Goal: Task Accomplishment & Management: Use online tool/utility

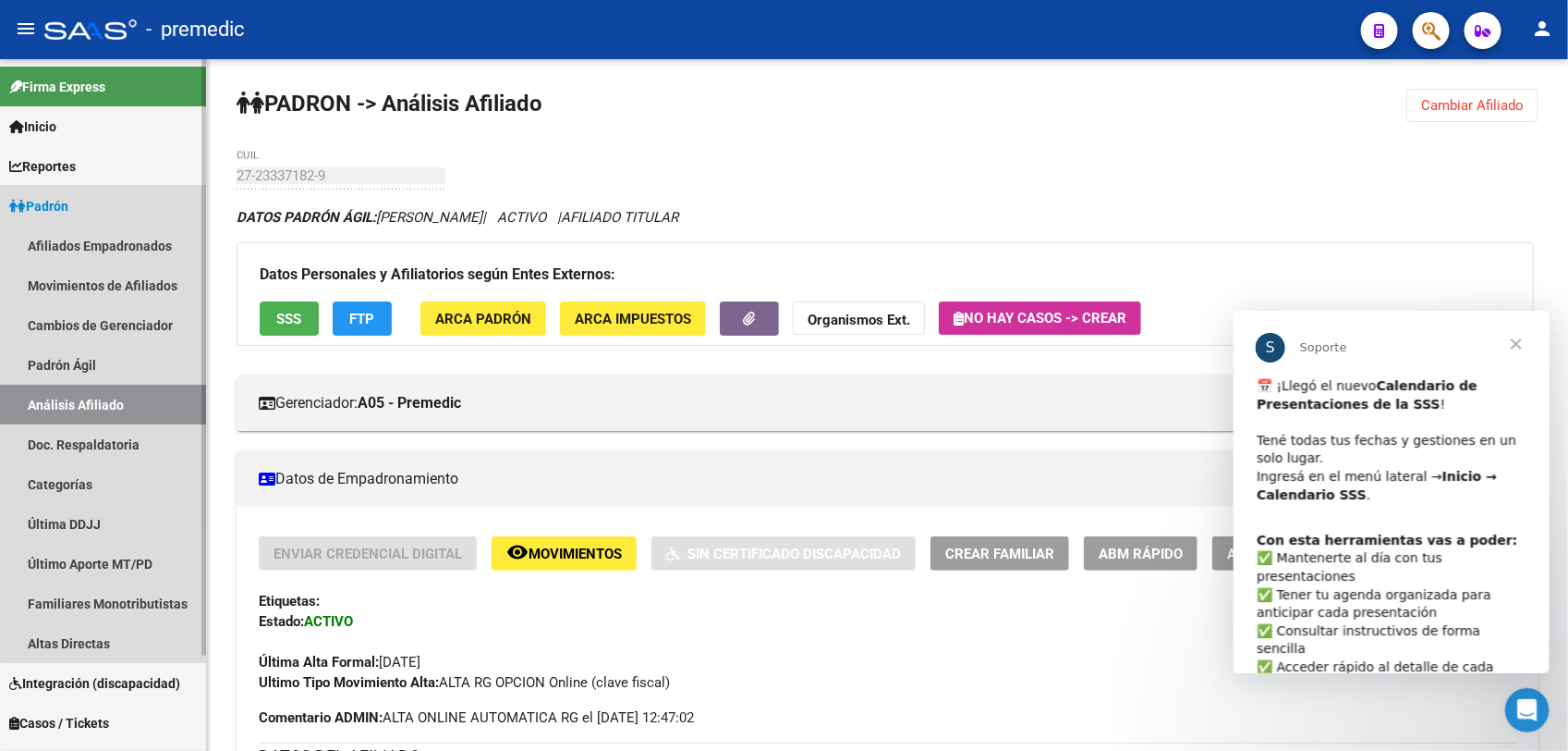
click at [117, 190] on link "Padrón" at bounding box center [103, 206] width 206 height 40
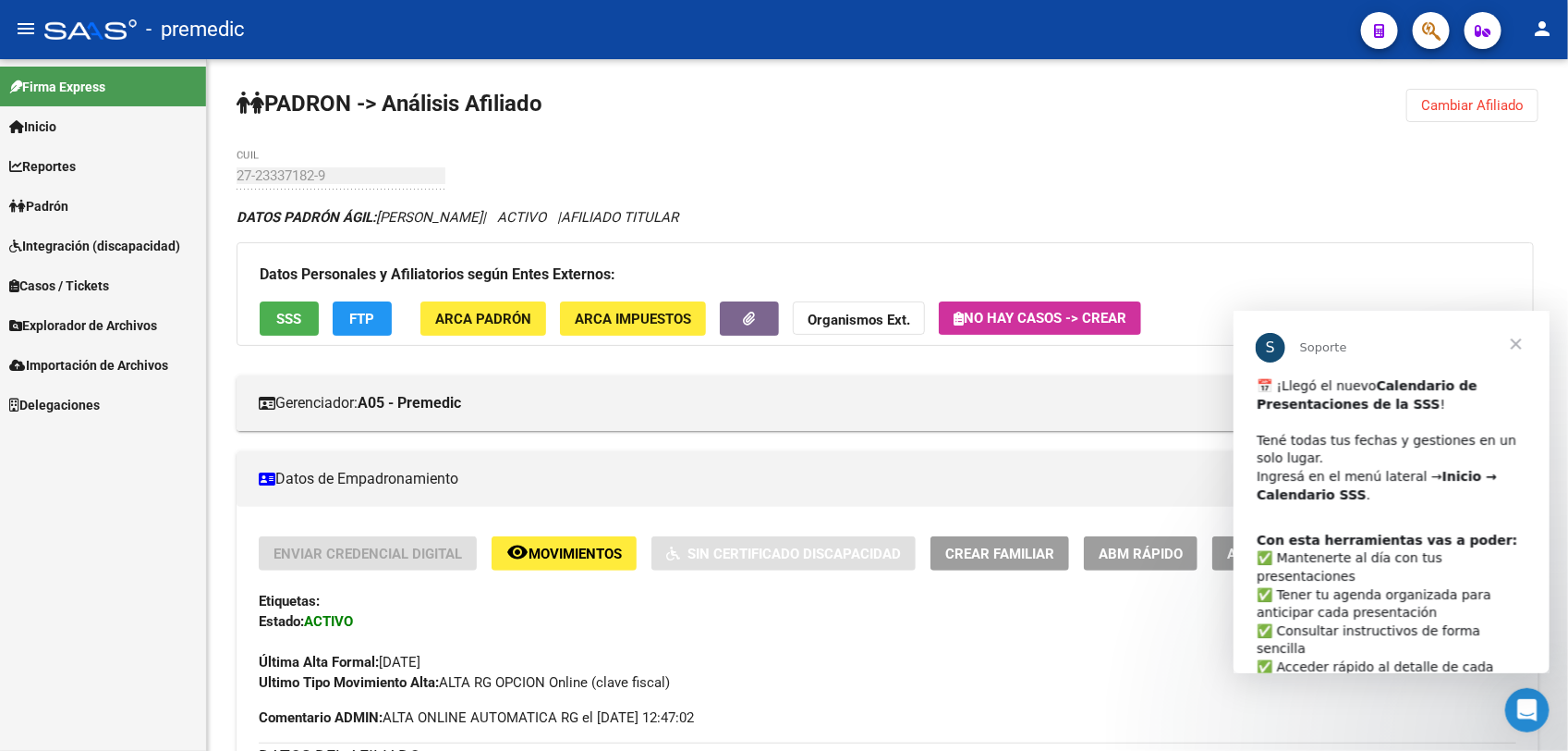
click at [132, 355] on span "Importación de Archivos" at bounding box center [89, 365] width 159 height 20
click at [116, 401] on link "Sistemas Externos" at bounding box center [103, 403] width 206 height 40
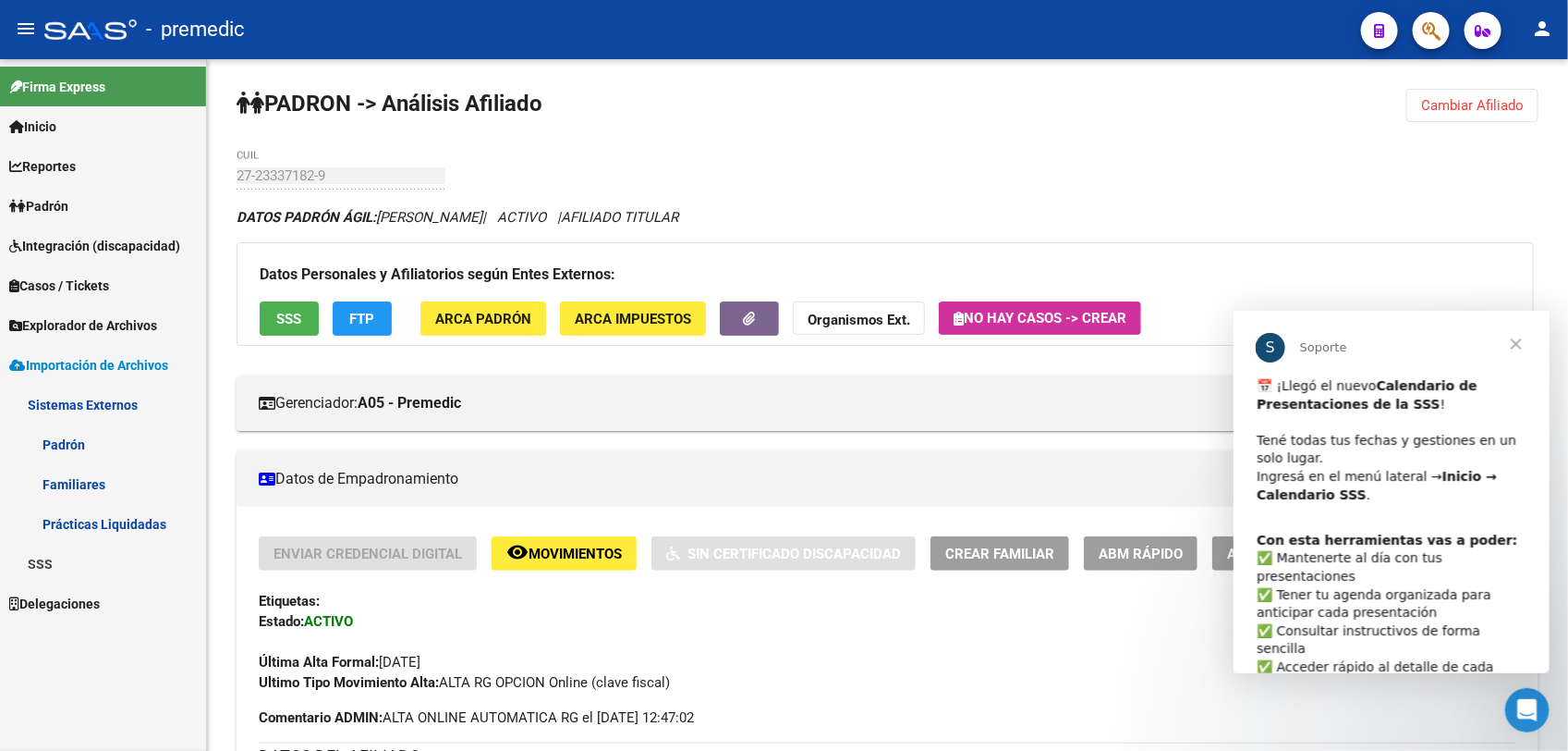
click at [75, 484] on link "Familiares" at bounding box center [103, 484] width 206 height 40
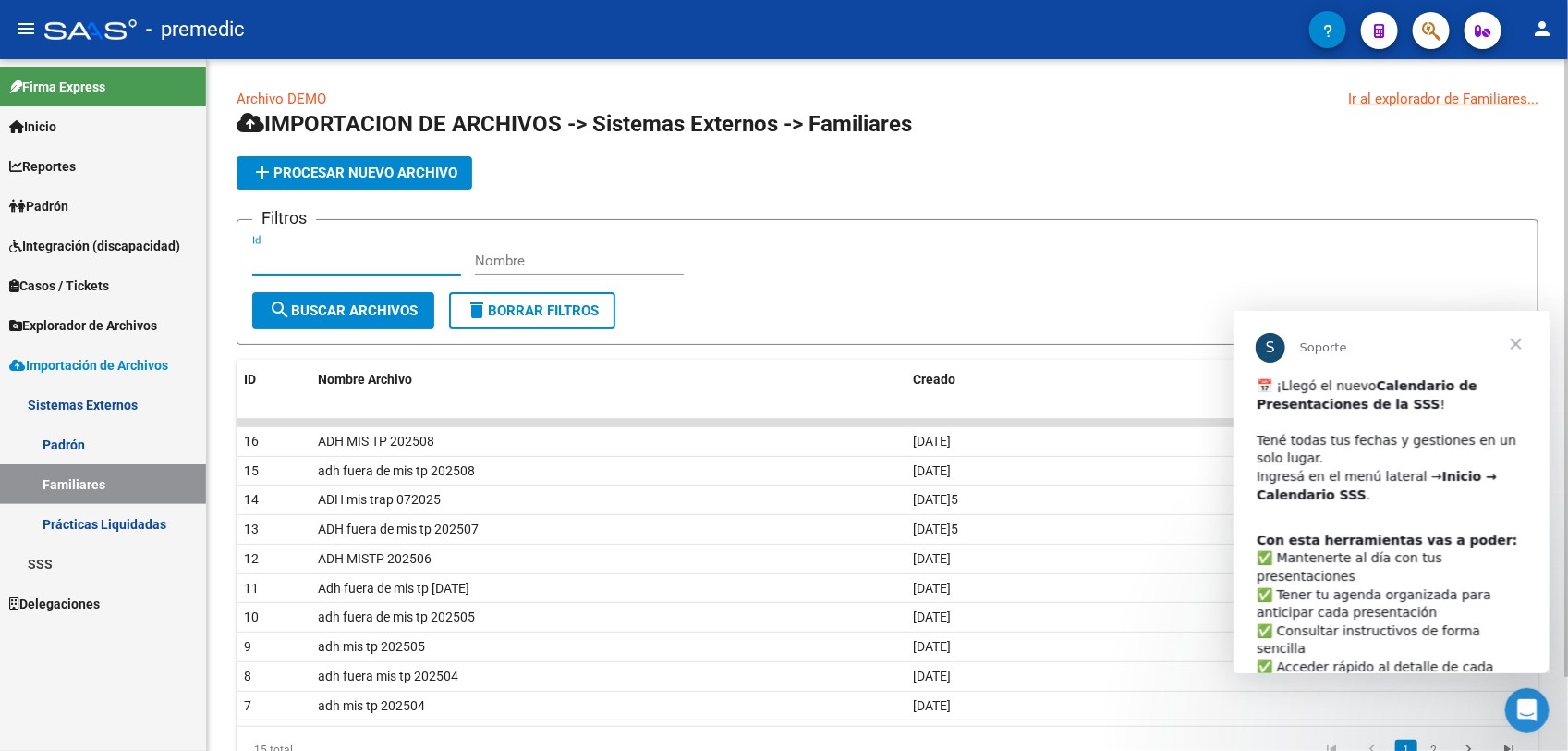
click at [305, 262] on input "Id" at bounding box center [356, 260] width 208 height 16
click at [552, 265] on input "Nombre" at bounding box center [579, 260] width 208 height 16
click at [275, 264] on input "Id" at bounding box center [356, 260] width 208 height 16
drag, startPoint x: 385, startPoint y: 181, endPoint x: 386, endPoint y: 260, distance: 79.0
click at [386, 251] on app-list-header "IMPORTACION DE ARCHIVOS -> Sistemas Externos -> Familiares add Procesar nuevo a…" at bounding box center [887, 227] width 1302 height 236
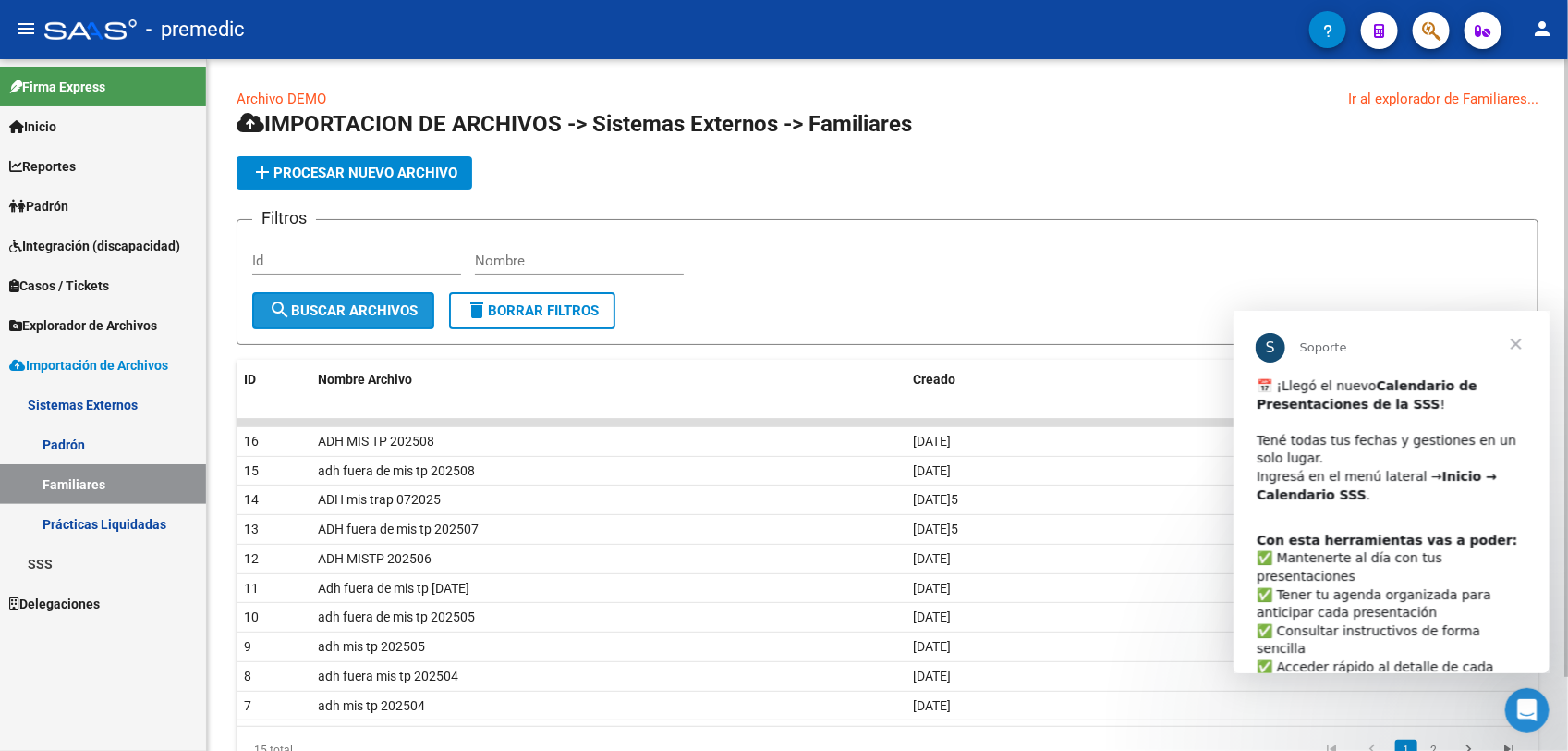
click at [383, 302] on span "search Buscar Archivos" at bounding box center [344, 310] width 149 height 16
click at [406, 248] on div "Id" at bounding box center [356, 254] width 208 height 40
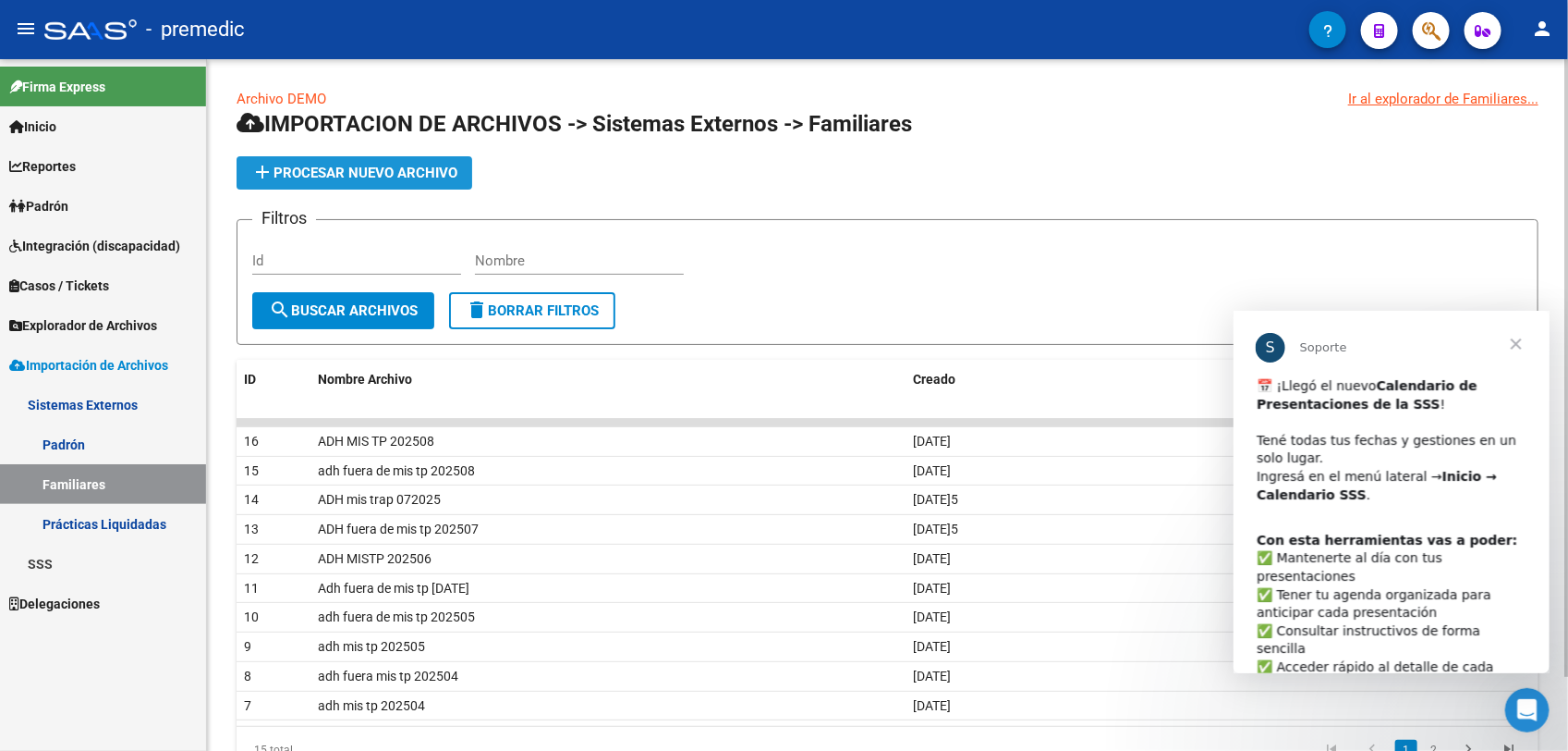
click at [356, 177] on span "add Procesar nuevo archivo" at bounding box center [355, 172] width 206 height 16
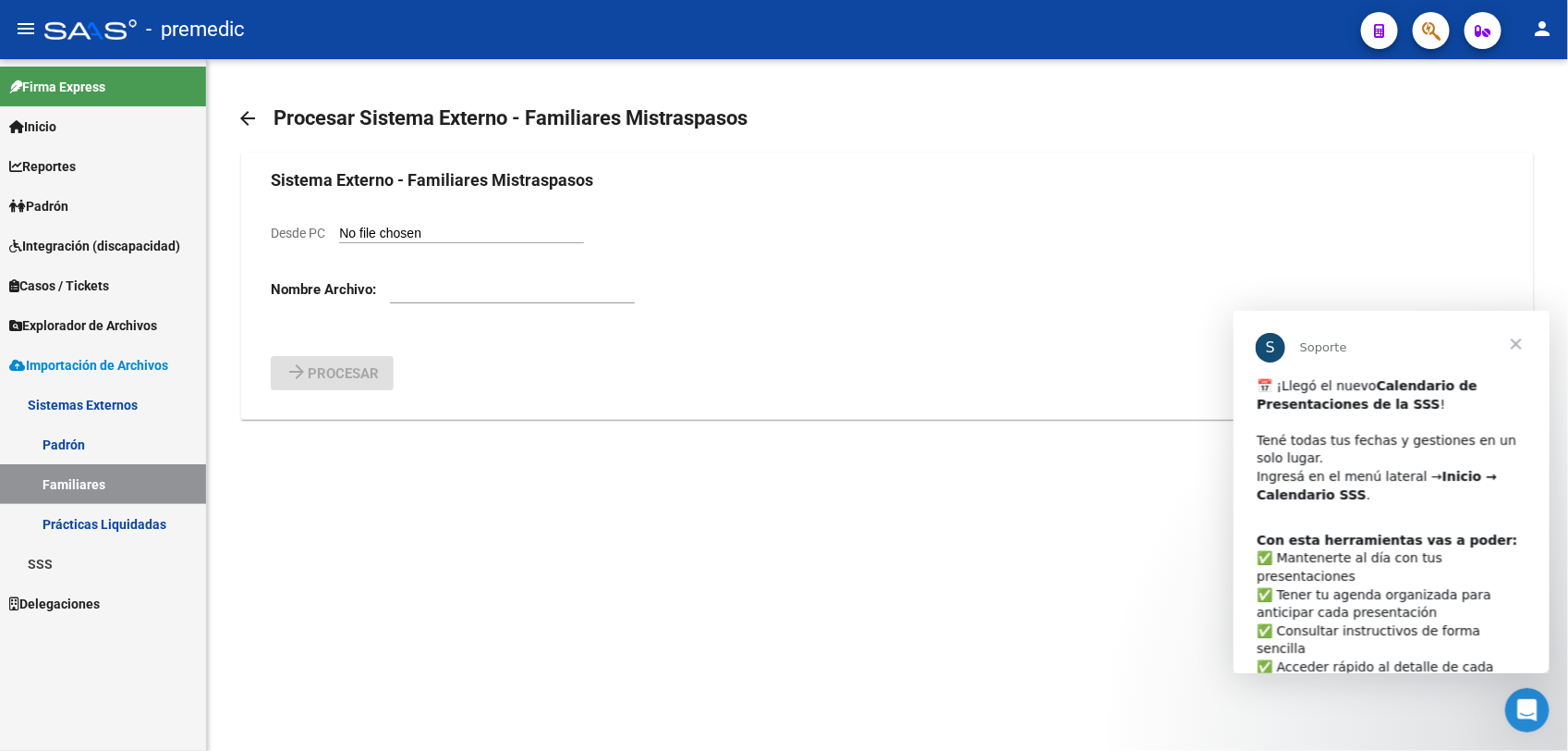
click at [435, 230] on input "Desde PC" at bounding box center [461, 235] width 245 height 17
type input "C:\fakepath\Adh fuera de mis tp 202509.xlsx"
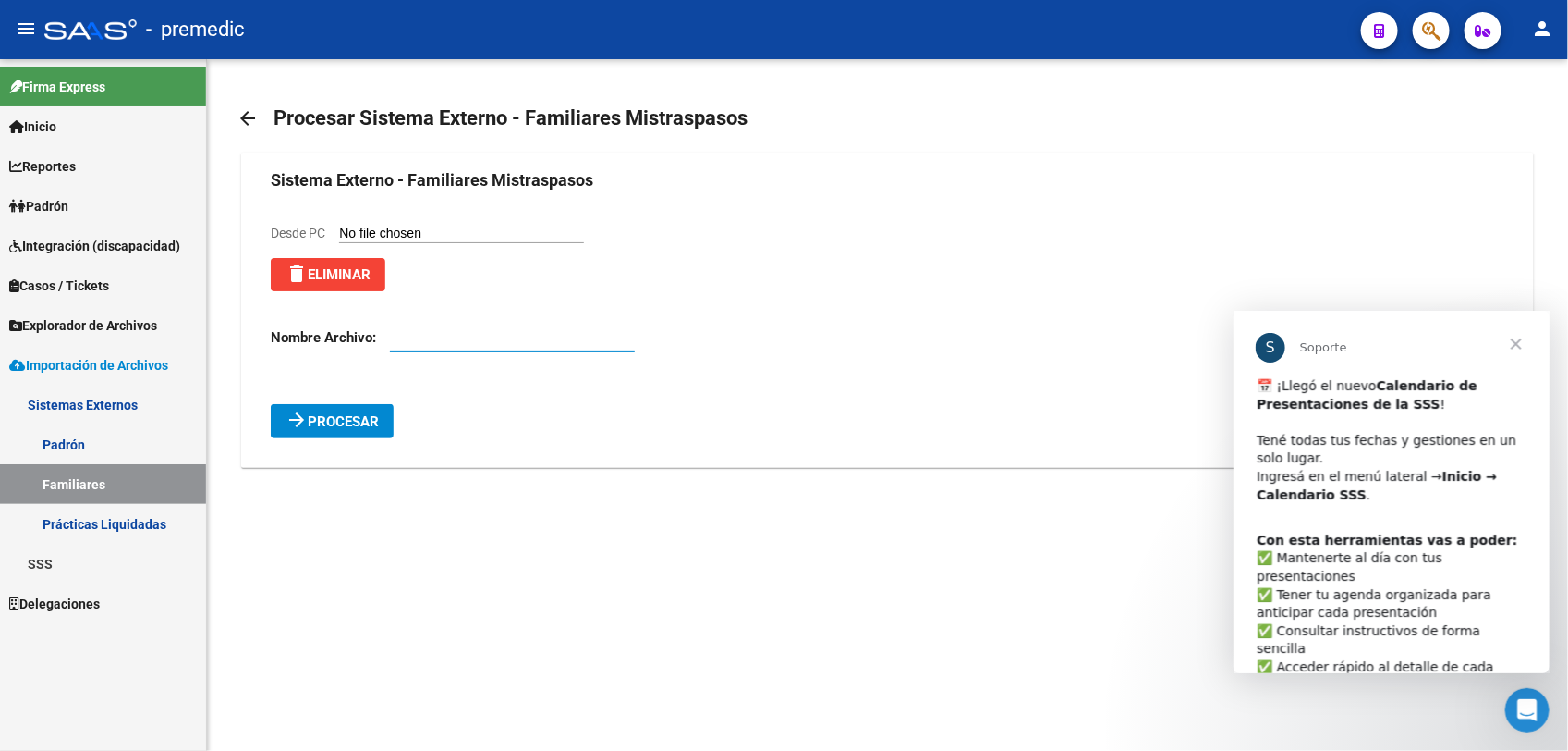
click at [454, 339] on input "text" at bounding box center [512, 337] width 245 height 16
type input "a"
click at [815, 718] on mat-sidenav-content "arrow_back Procesar Sistema Externo - Familiares Mistraspasos Sistema Externo -…" at bounding box center [888, 404] width 1362 height 691
click at [815, 127] on mat-toolbar "arrow_back Procesar Sistema Externo - Familiares Mistraspasos" at bounding box center [887, 118] width 1302 height 59
click at [524, 348] on div "Adh fuera de mis tp" at bounding box center [512, 331] width 245 height 40
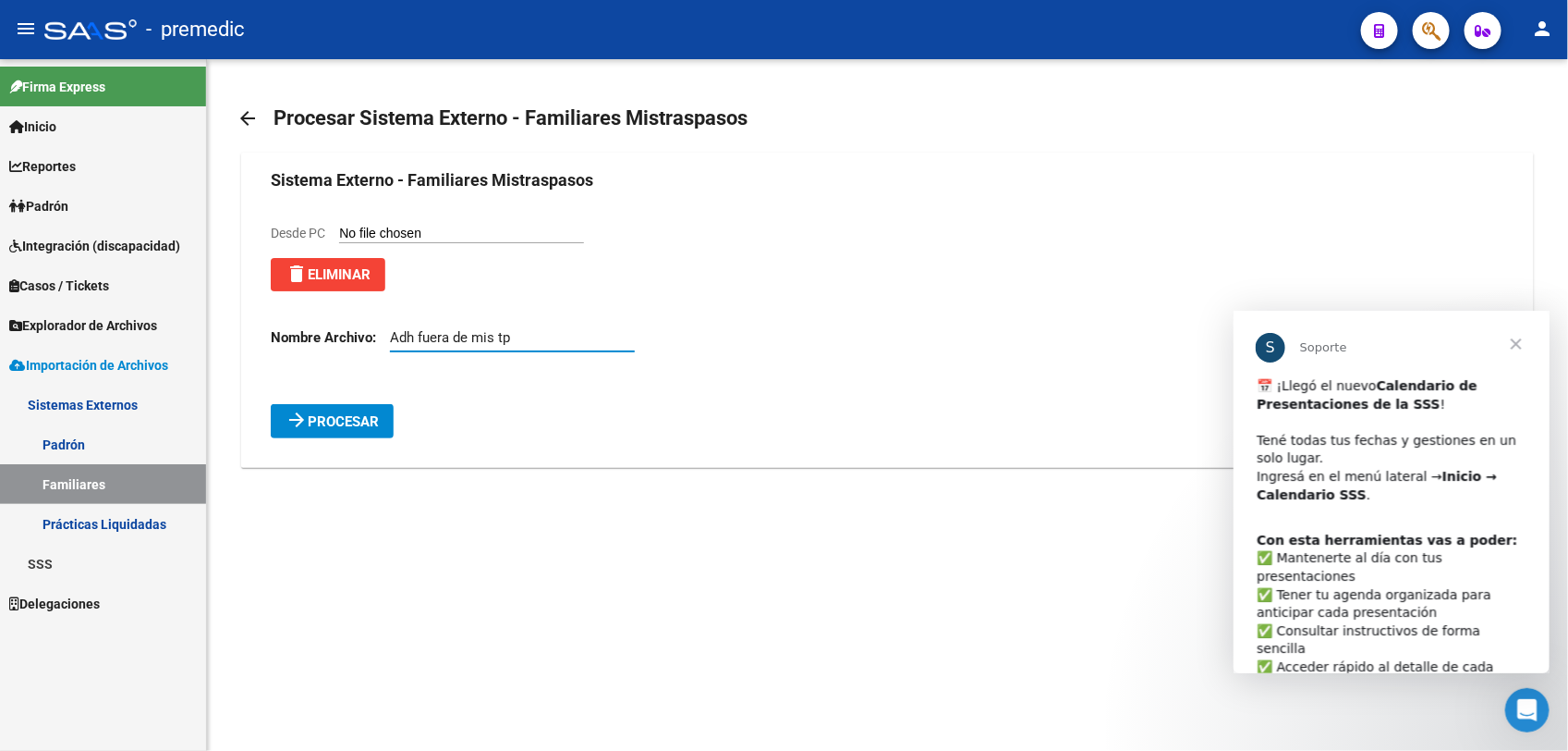
click at [528, 329] on input "Adh fuera de mis tp" at bounding box center [512, 337] width 245 height 16
type input "Adh fuera de mis tp 202509"
click at [307, 431] on button "arrow_forward Procesar" at bounding box center [332, 421] width 123 height 34
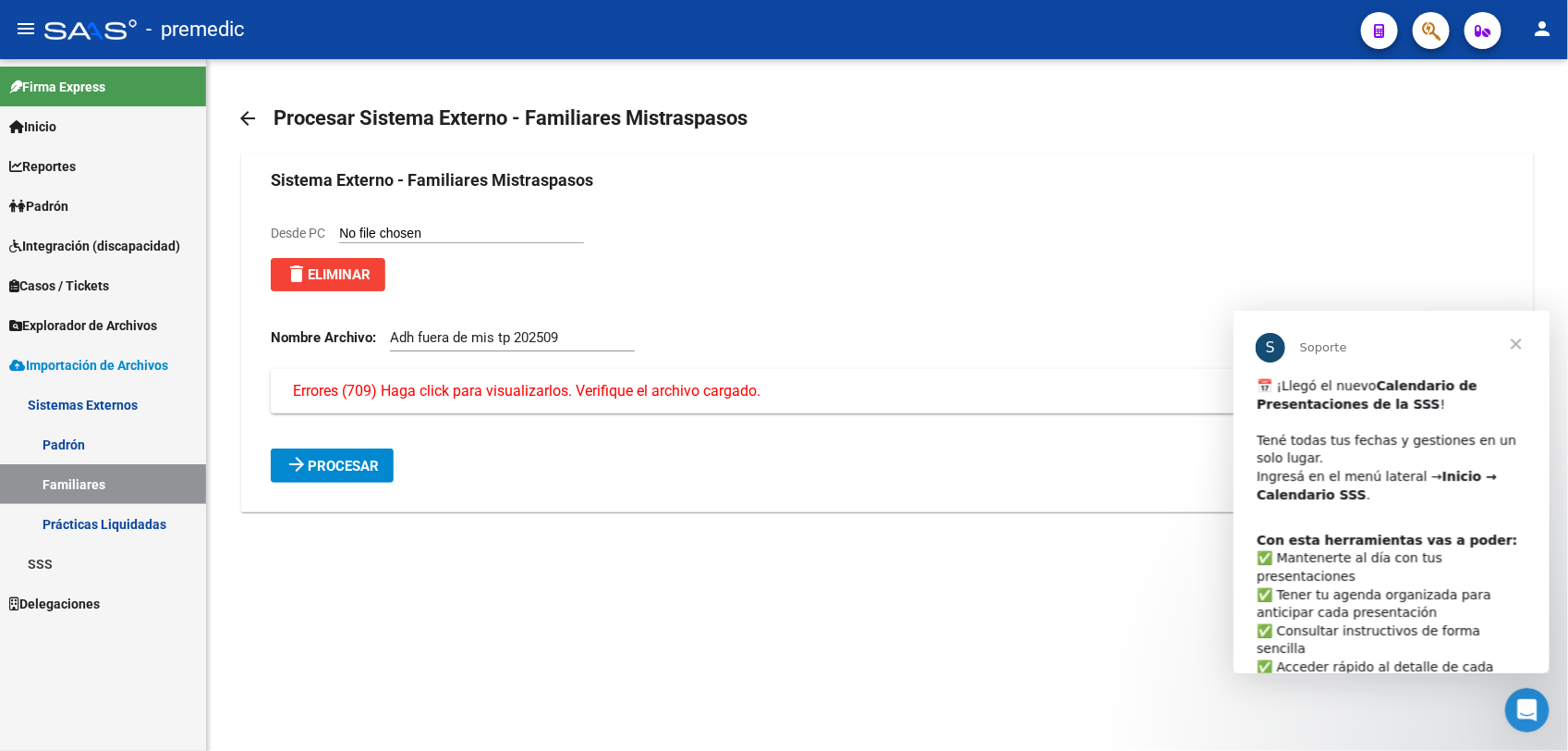
click at [389, 395] on span "Errores (709) Haga click para visualizarlos. Verifique el archivo cargado." at bounding box center [527, 391] width 468 height 20
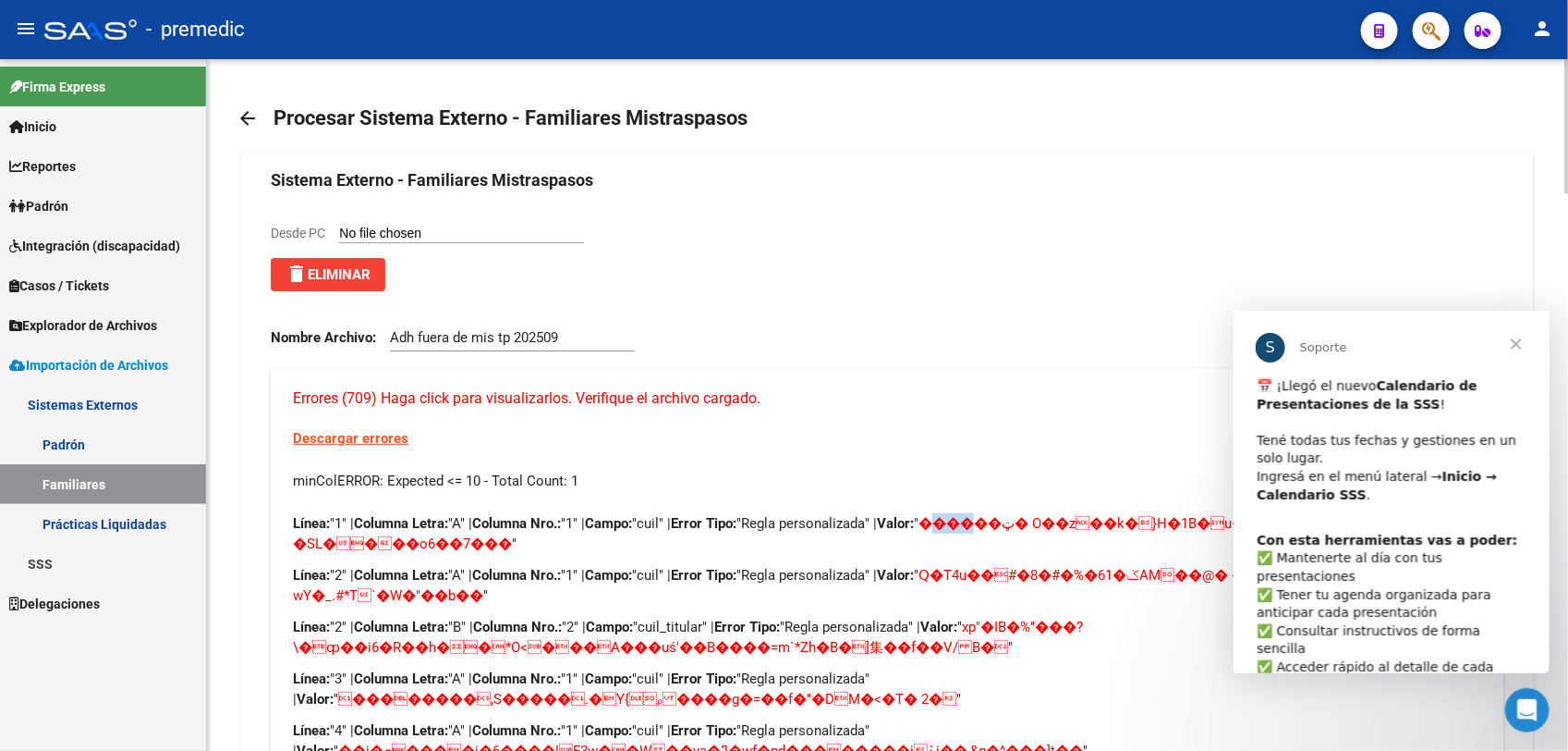
drag, startPoint x: 976, startPoint y: 515, endPoint x: 1007, endPoint y: 515, distance: 31.0
click at [815, 515] on span "������ټ� O��z��k�}H�1B�u�t�l(��f�n+�o��iz��!�SL����o6��7���" at bounding box center [873, 533] width 1161 height 37
drag, startPoint x: 1007, startPoint y: 515, endPoint x: 14, endPoint y: 179, distance: 1048.3
click at [815, 515] on span "������ټ� O��z��k�}H�1B�u�t�l(��f�n+�o��iz��!�SL����o6��7���" at bounding box center [873, 533] width 1161 height 37
click at [815, 346] on span "Cerrar" at bounding box center [1515, 343] width 67 height 67
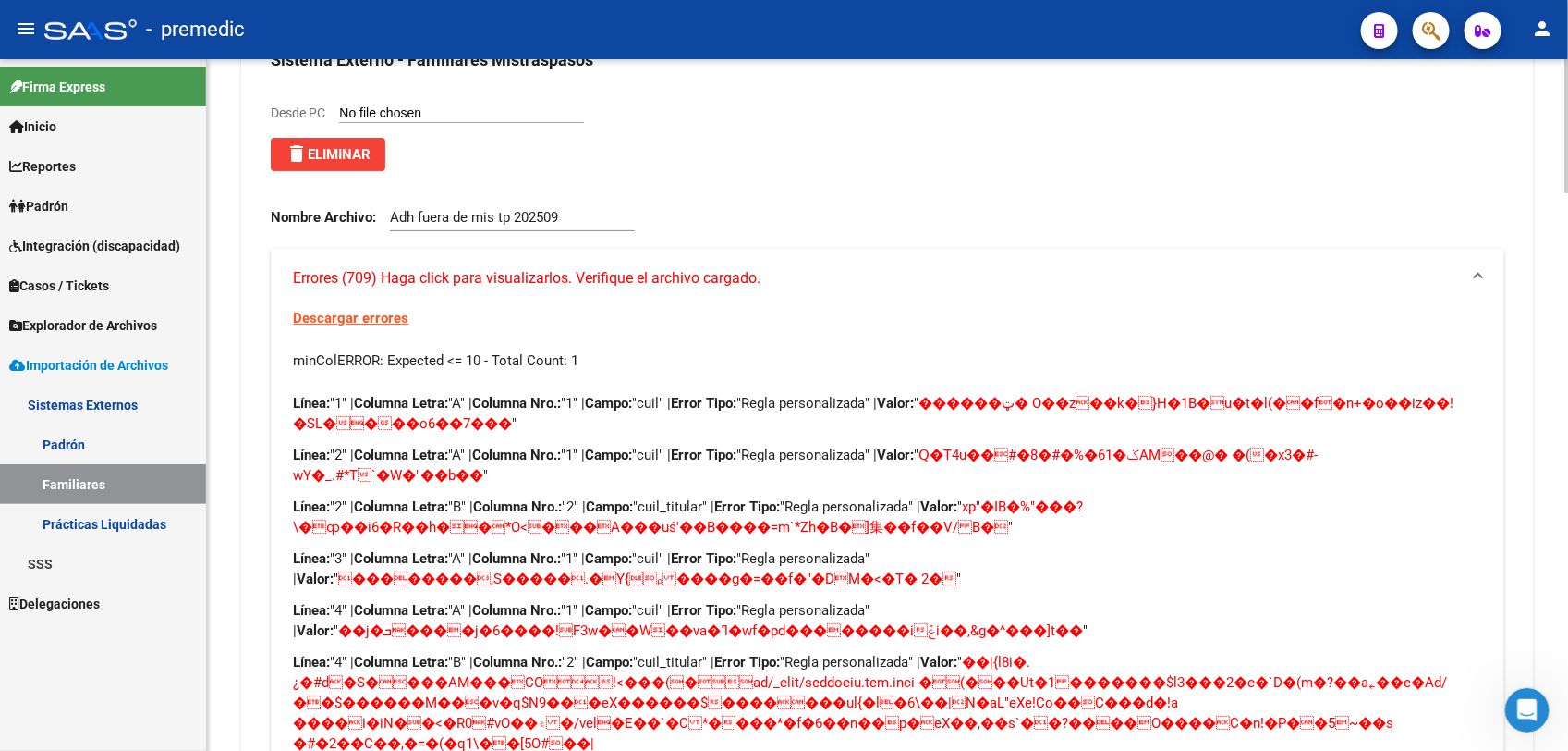
scroll to position [116, 0]
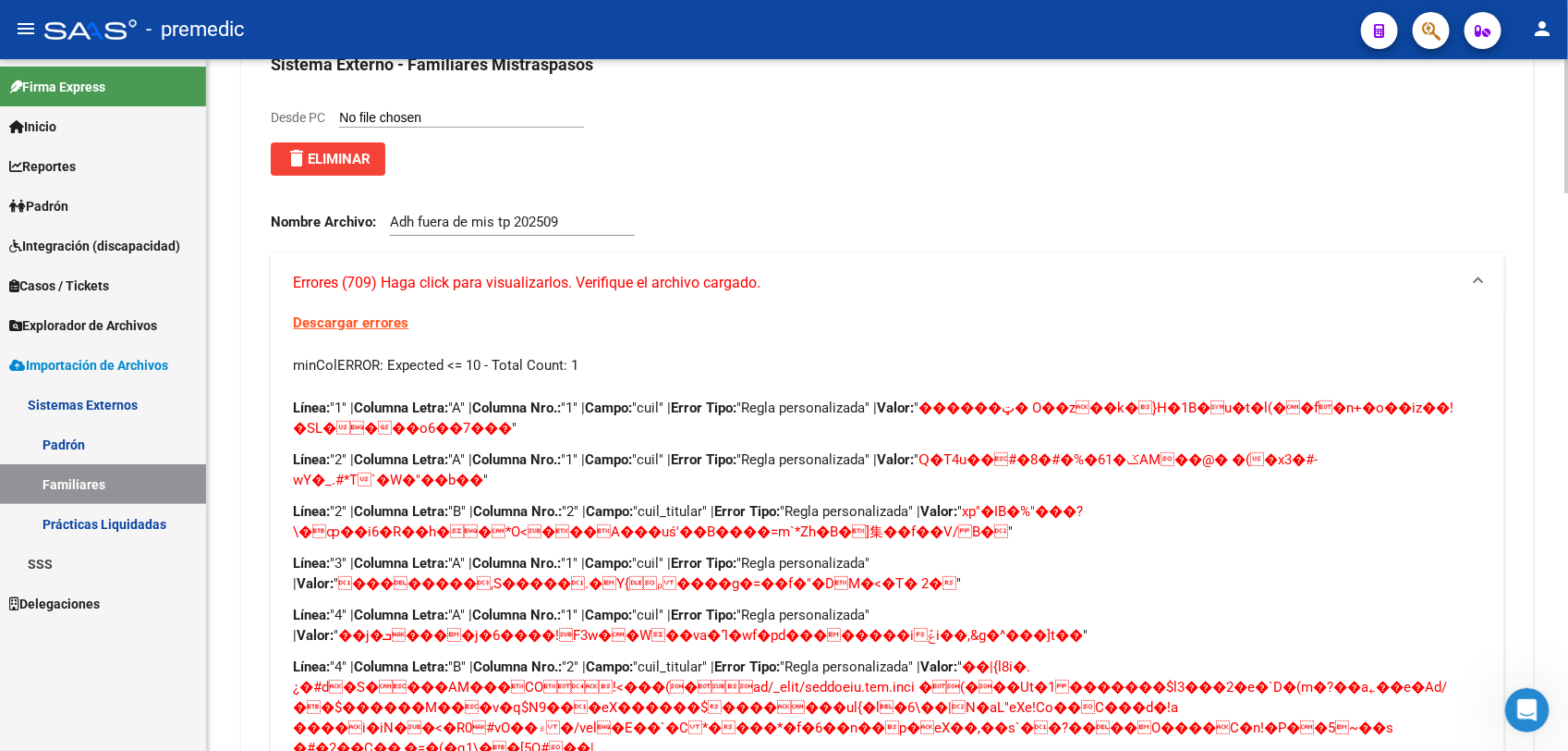
click at [384, 287] on span "Errores (709) Haga click para visualizarlos. Verifique el archivo cargado." at bounding box center [527, 283] width 468 height 20
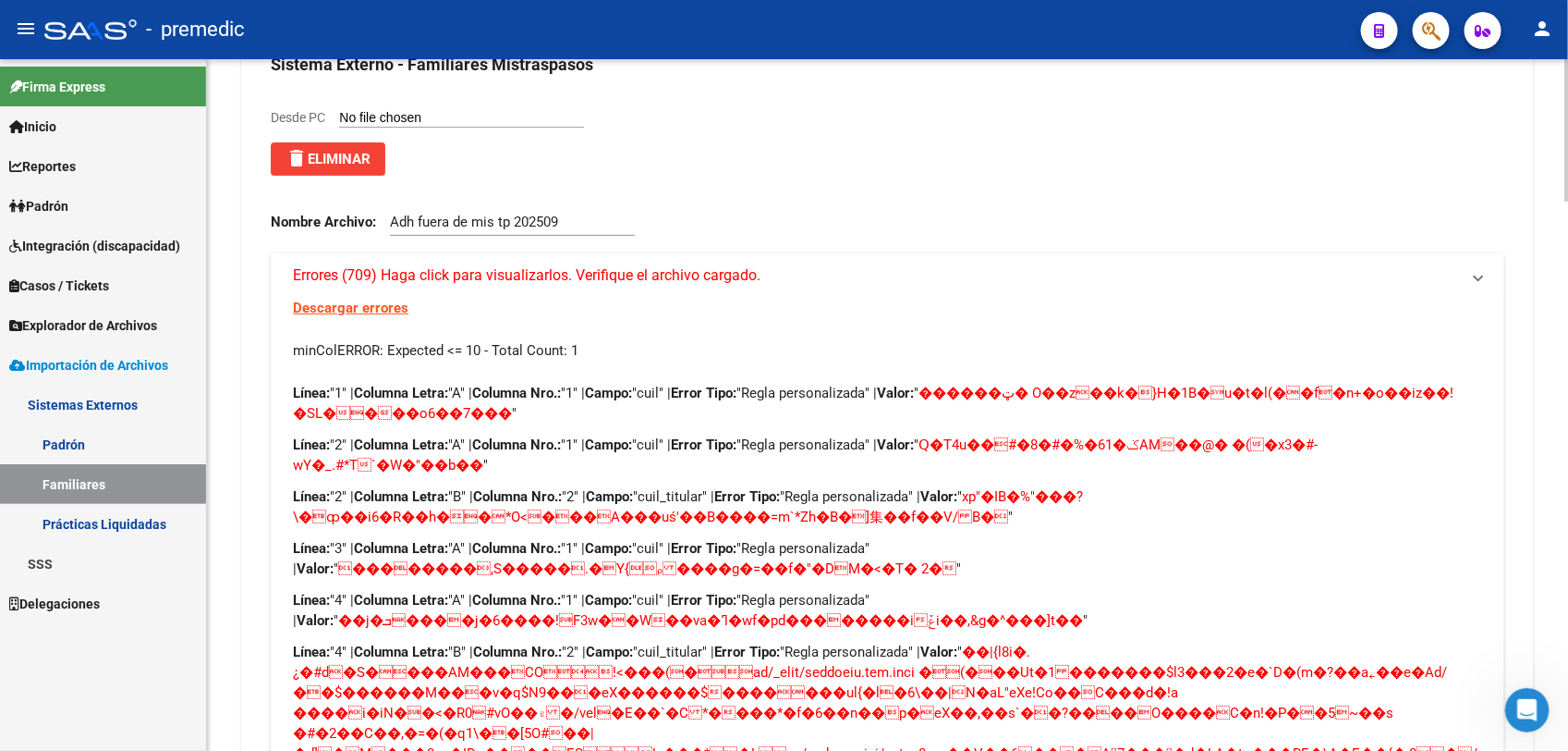
scroll to position [0, 0]
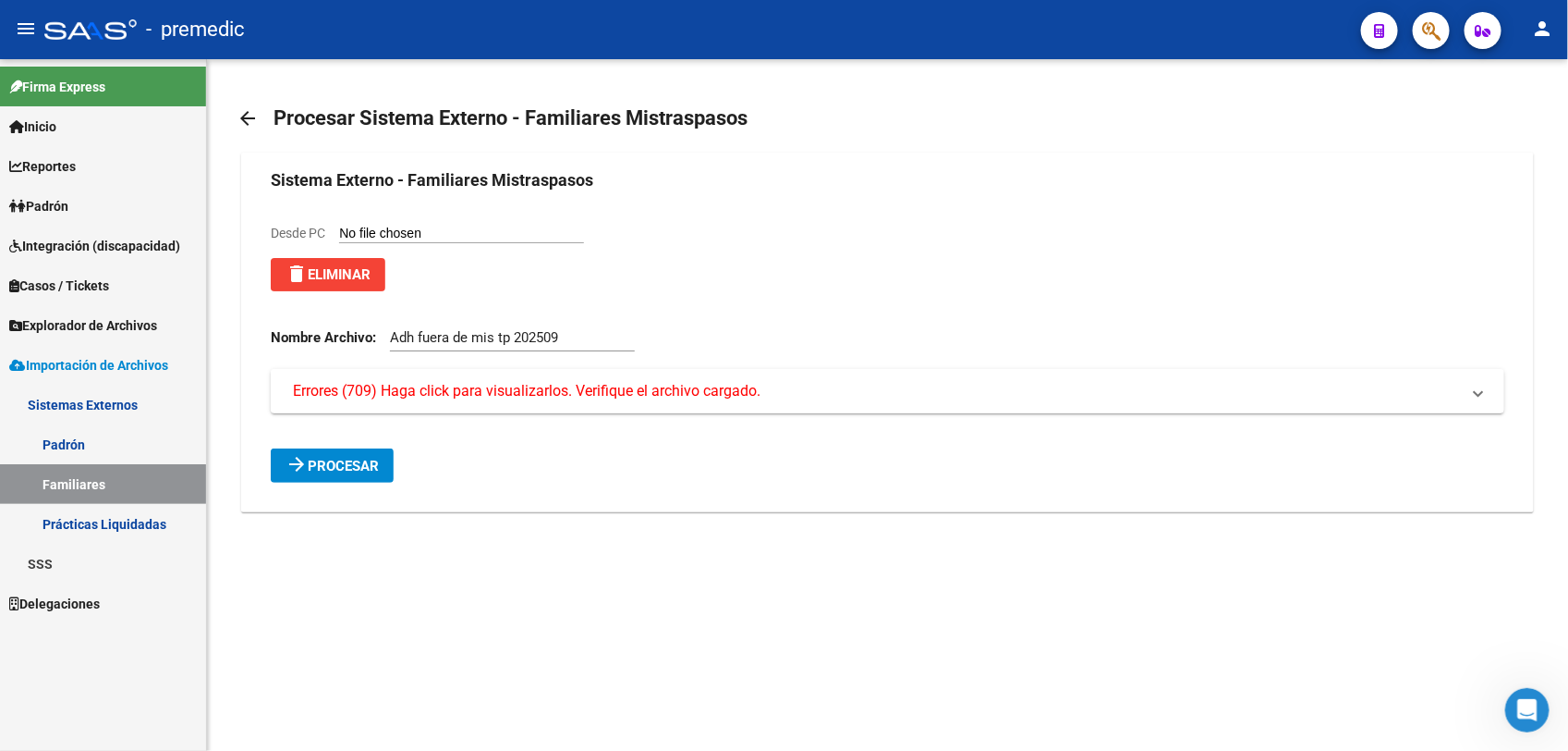
click at [802, 386] on mat-panel-title "Errores (709) Haga click para visualizarlos. Verifique el archivo cargado." at bounding box center [876, 391] width 1167 height 20
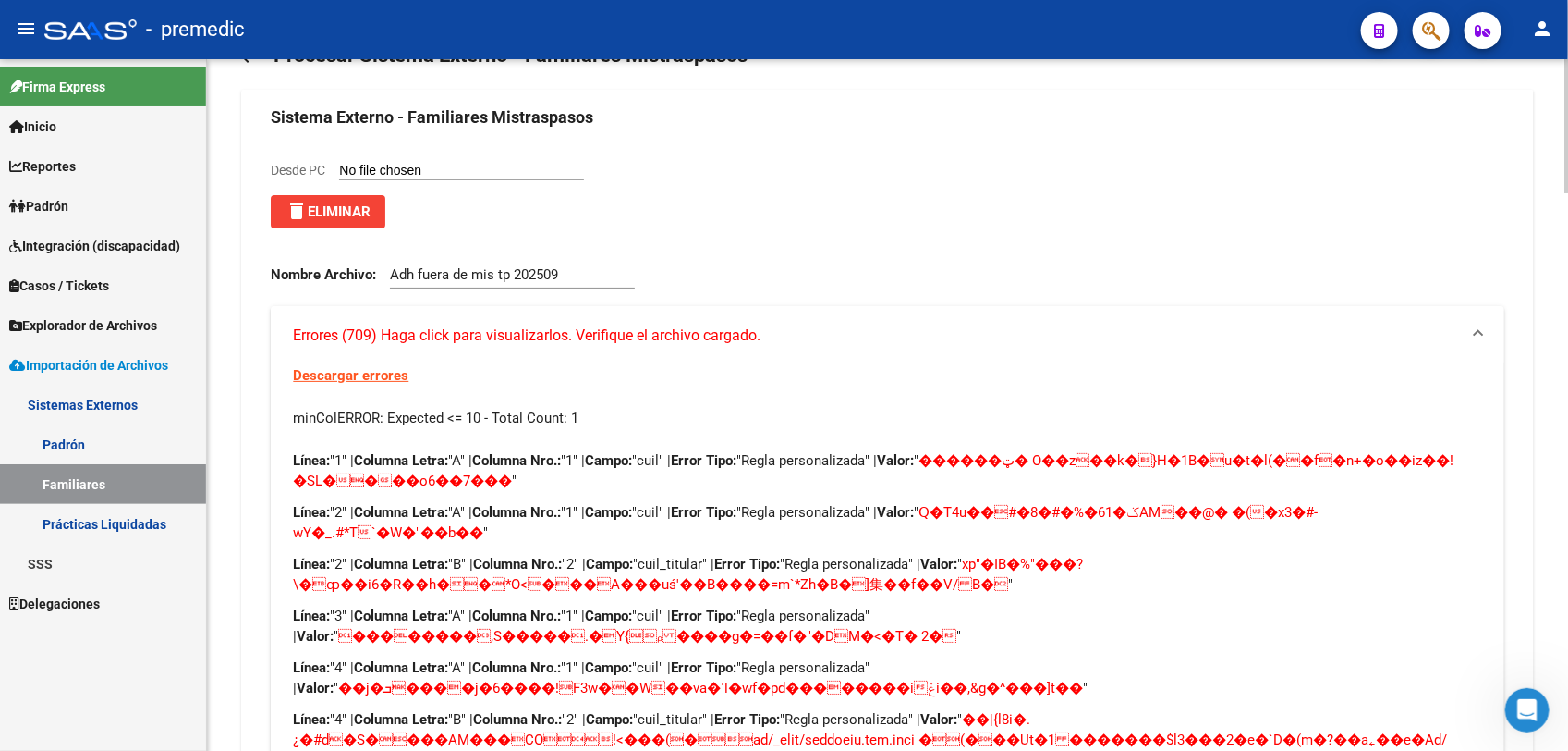
scroll to position [231, 0]
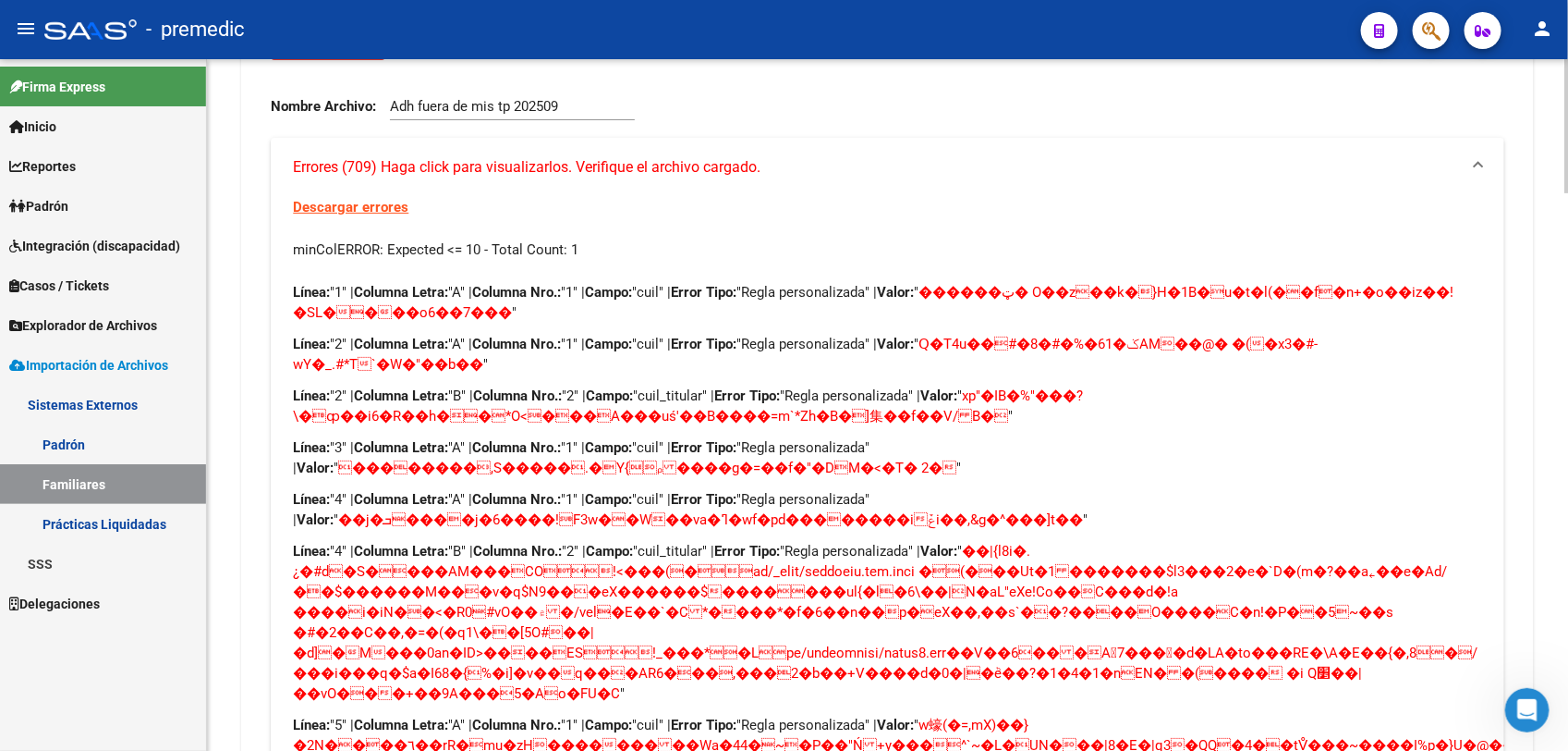
click at [815, 576] on span at bounding box center [886, 622] width 1185 height 159
drag, startPoint x: 302, startPoint y: 283, endPoint x: 361, endPoint y: 287, distance: 59.1
click at [361, 287] on p "Línea: "1" | Columna Letra: "A" | Columna Nro.: "1" | Campo: "cuil" | Error Tip…" at bounding box center [888, 302] width 1189 height 41
drag, startPoint x: 361, startPoint y: 287, endPoint x: 386, endPoint y: 294, distance: 26.0
click at [386, 294] on strong "Columna Letra:" at bounding box center [401, 292] width 95 height 16
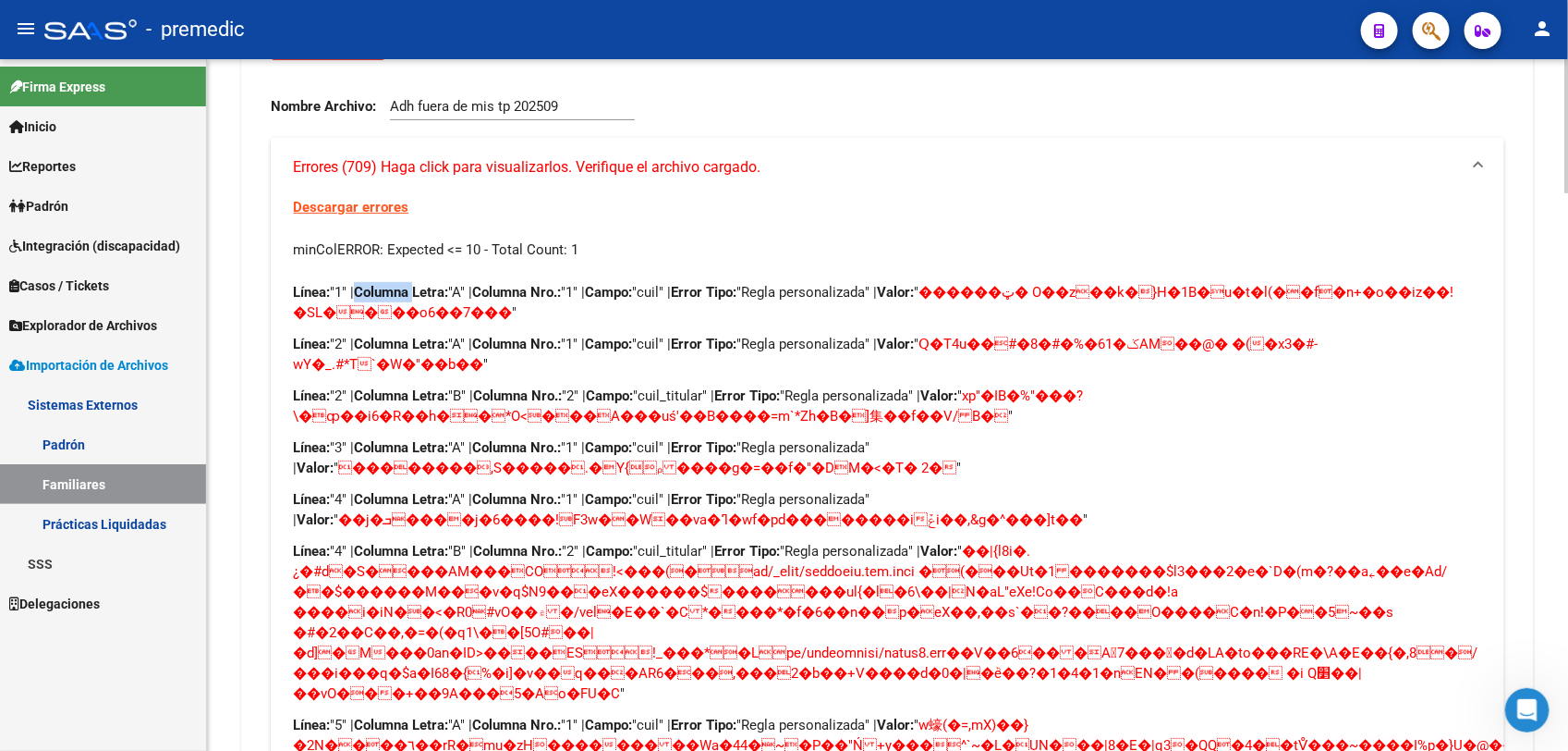
click at [386, 294] on strong "Columna Letra:" at bounding box center [401, 292] width 95 height 16
drag, startPoint x: 957, startPoint y: 289, endPoint x: 1170, endPoint y: 292, distance: 213.0
click at [815, 292] on span "������ټ� O��z��k�}H�1B�u�t�l(��f�n+�o��iz��!�SL����o6��7���" at bounding box center [873, 302] width 1161 height 37
click at [815, 295] on span "������ټ� O��z��k�}H�1B�u�t�l(��f�n+�o��iz��!�SL����o6��7���" at bounding box center [873, 302] width 1161 height 37
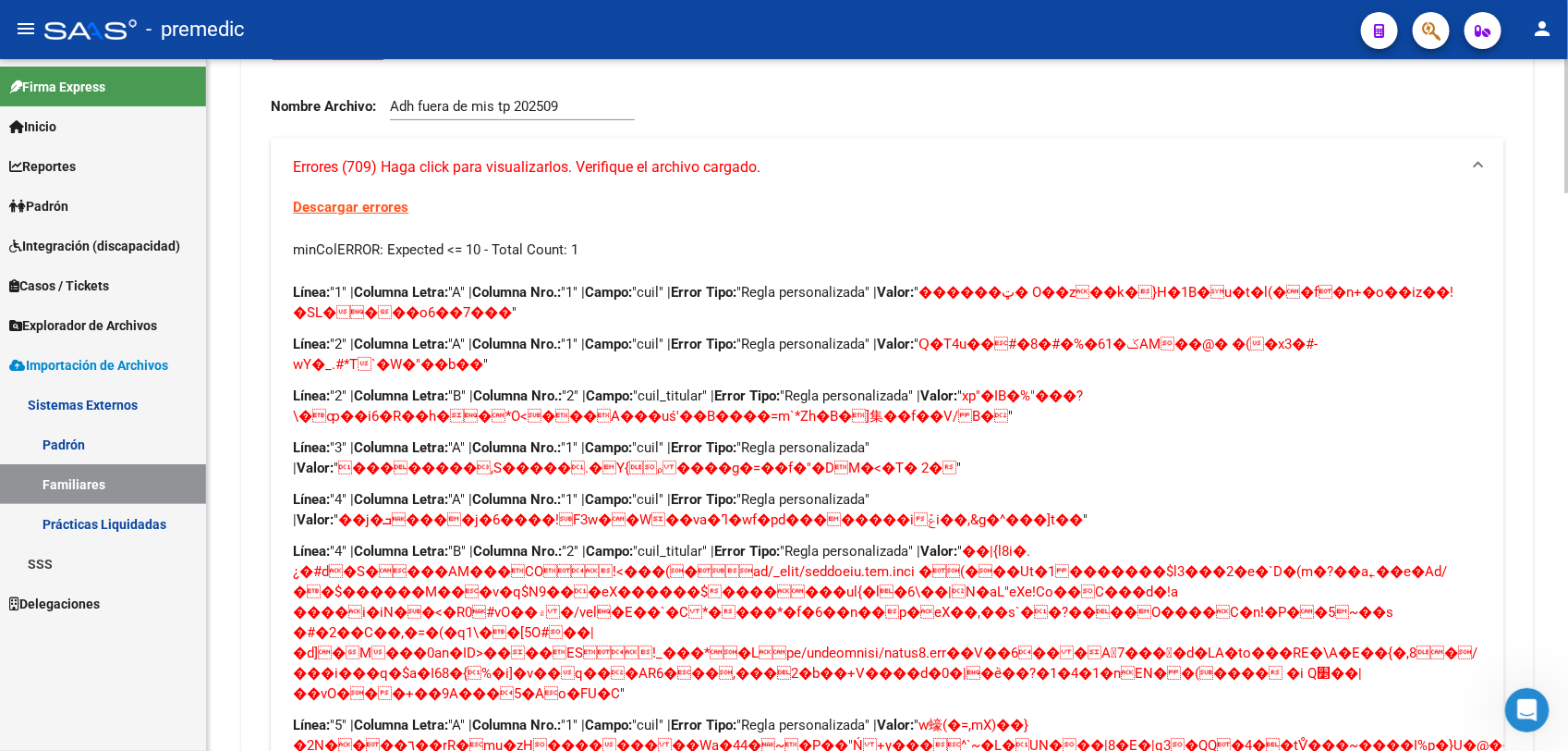
click at [346, 210] on link "Descargar errores" at bounding box center [351, 207] width 116 height 16
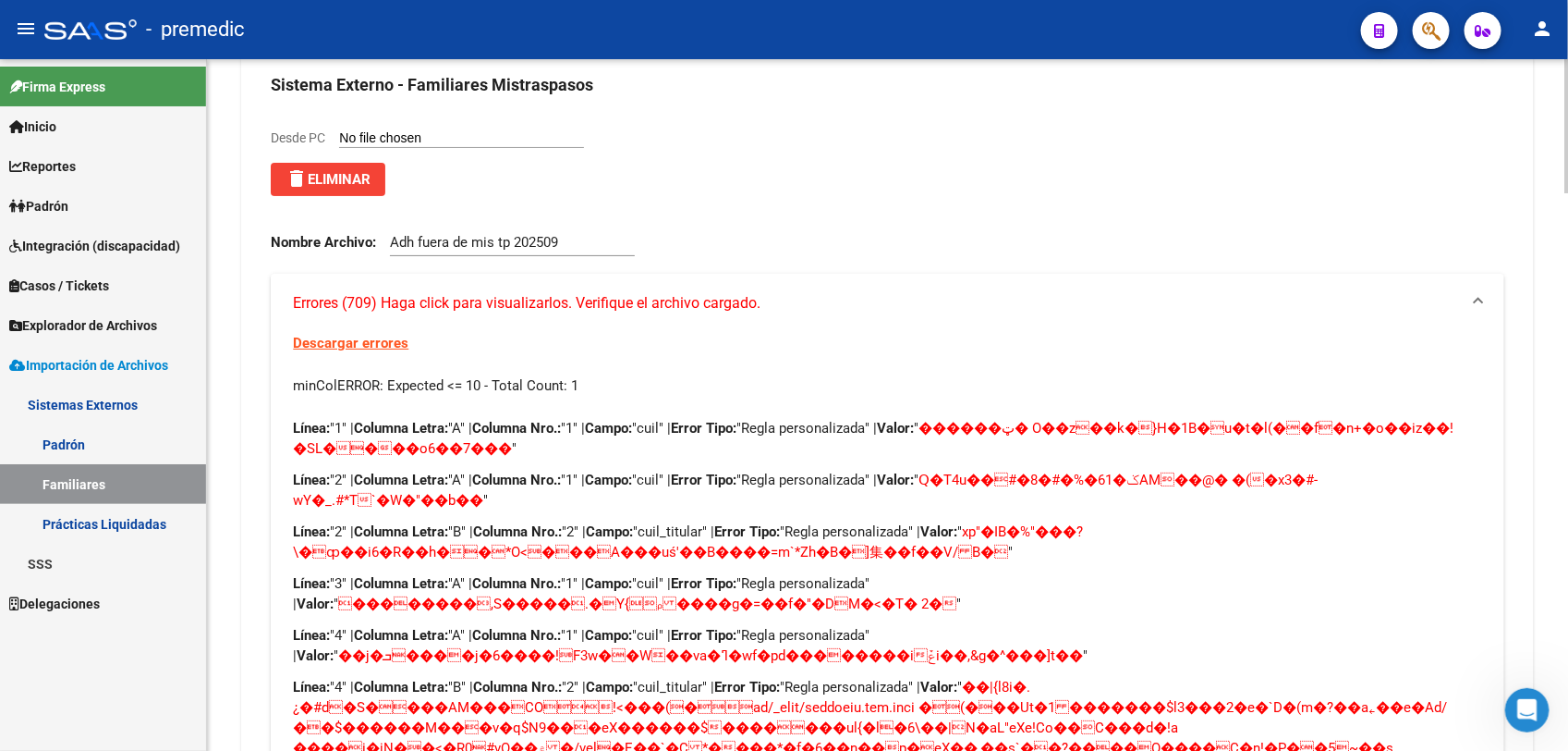
scroll to position [0, 0]
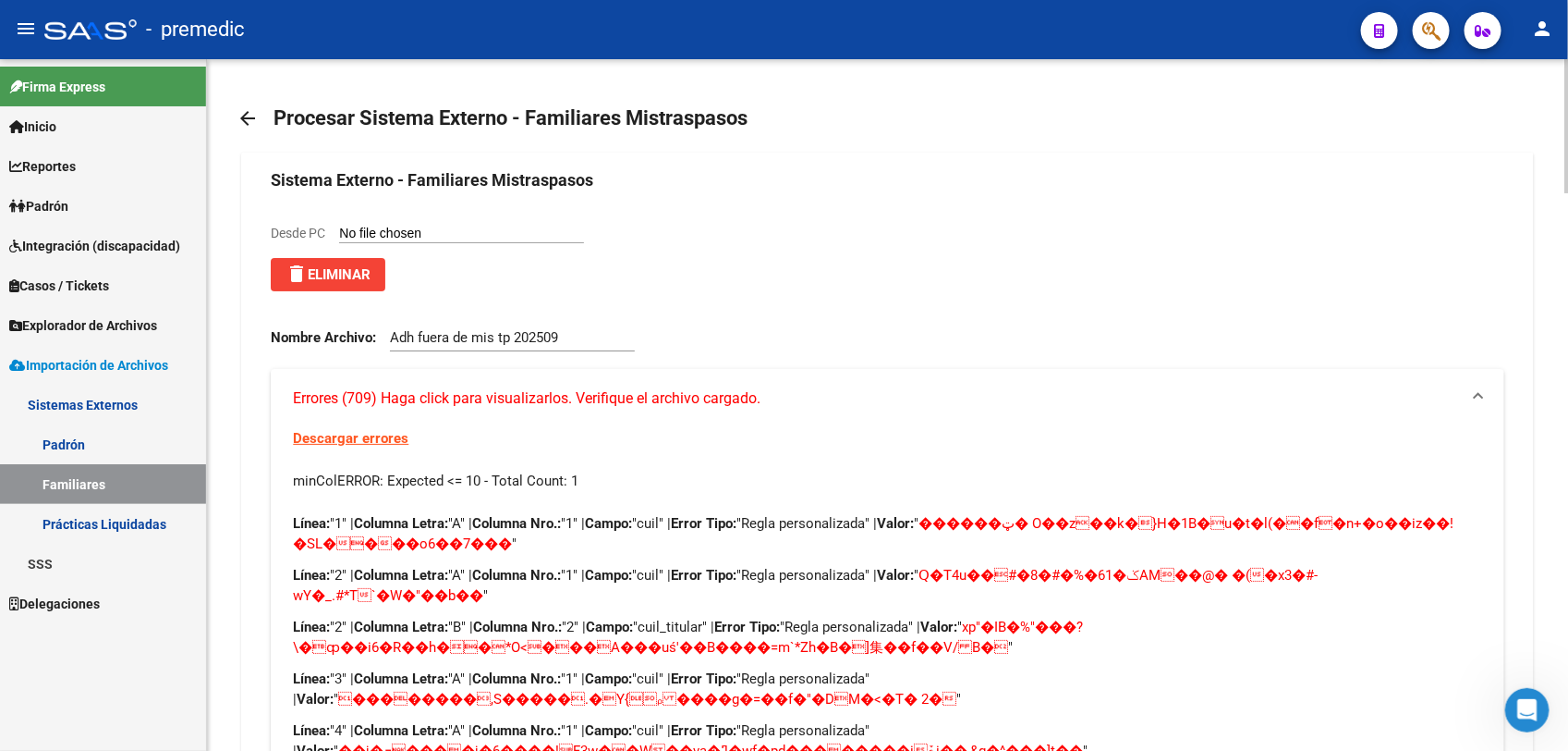
click at [356, 287] on button "delete Eliminar" at bounding box center [328, 274] width 115 height 33
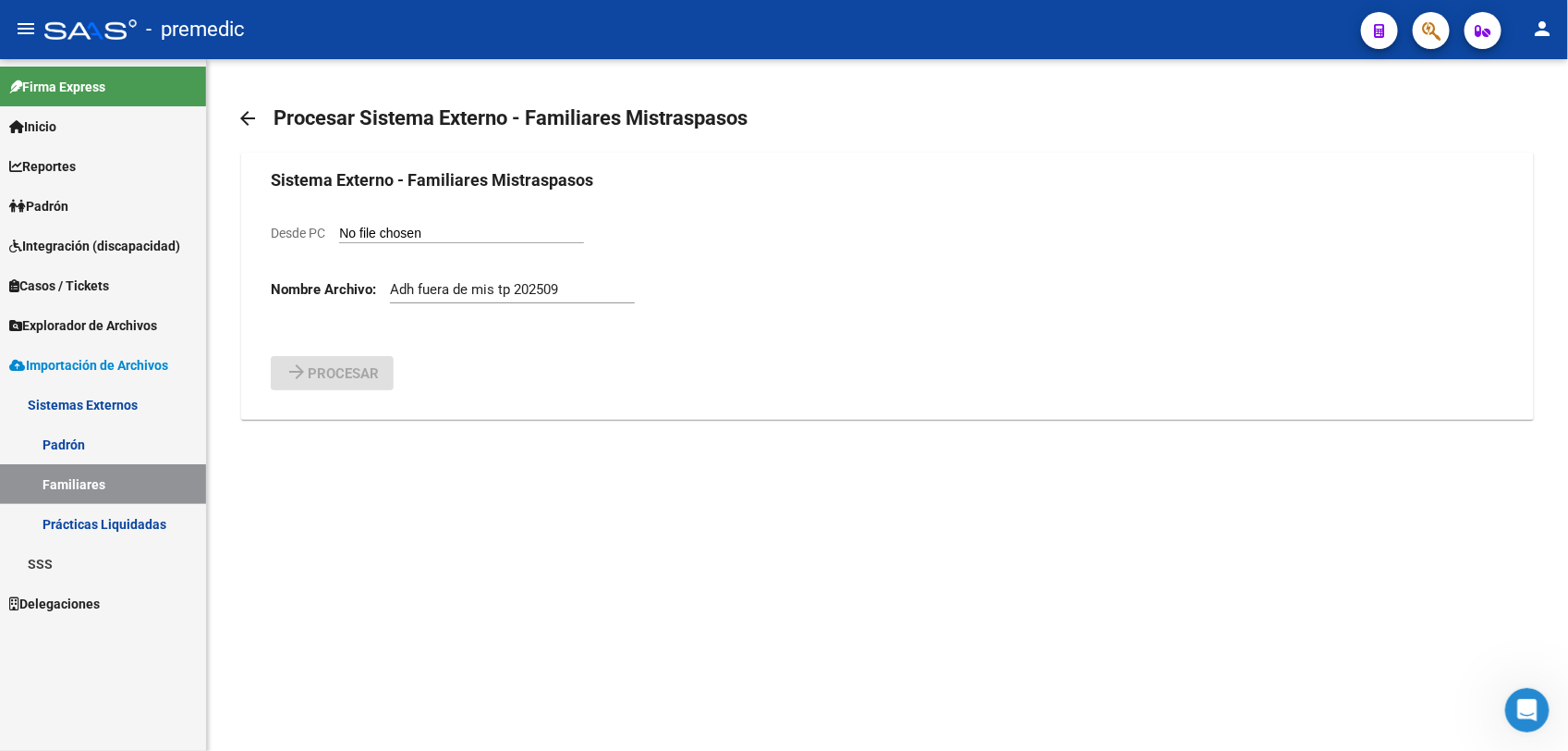
click at [440, 274] on div "Adh fuera de mis tp 202509" at bounding box center [512, 283] width 245 height 40
click at [449, 220] on form "Sistema Externo - Familiares Mistraspasos Desde PC Nombre Archivo: Adh fuera de…" at bounding box center [888, 278] width 1233 height 223
click at [454, 234] on input "Desde PC" at bounding box center [461, 235] width 245 height 17
type input "C:\fakepath\Adh fuera de mis tp 202509.csv"
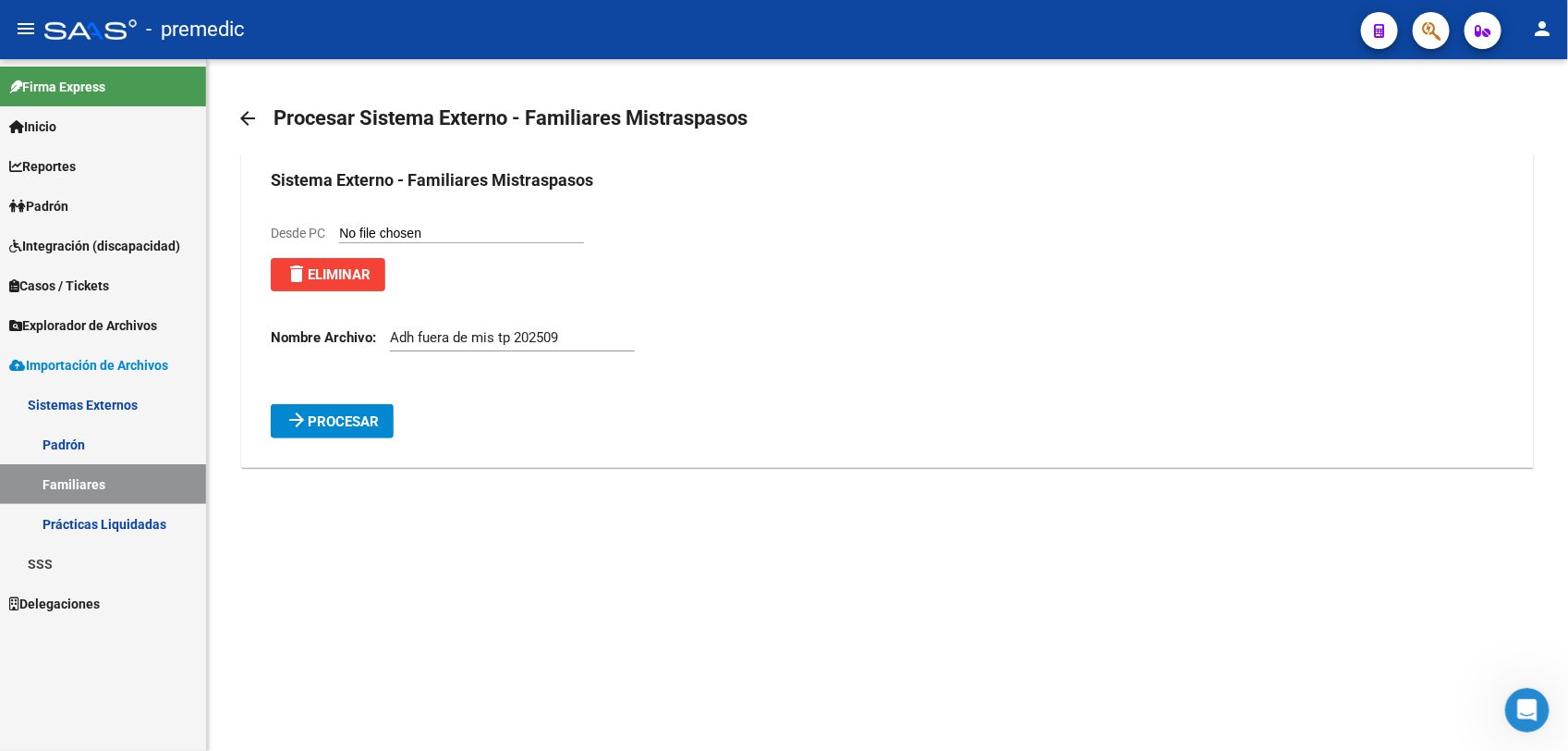
click at [339, 423] on span "Procesar" at bounding box center [344, 421] width 71 height 16
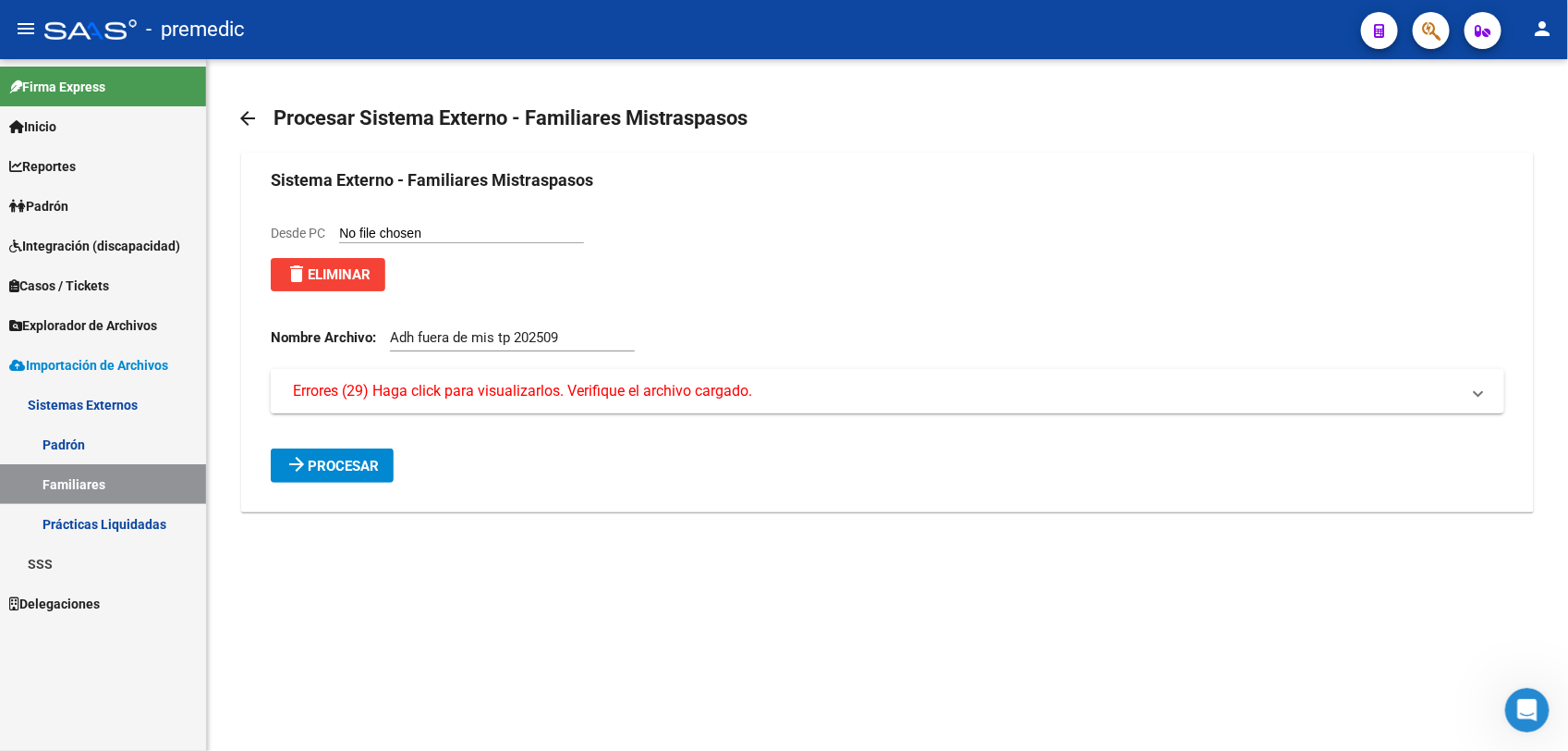
click at [325, 376] on mat-expansion-panel-header "Errores (29) Haga click para visualizarlos. Verifique el archivo cargado." at bounding box center [888, 391] width 1233 height 44
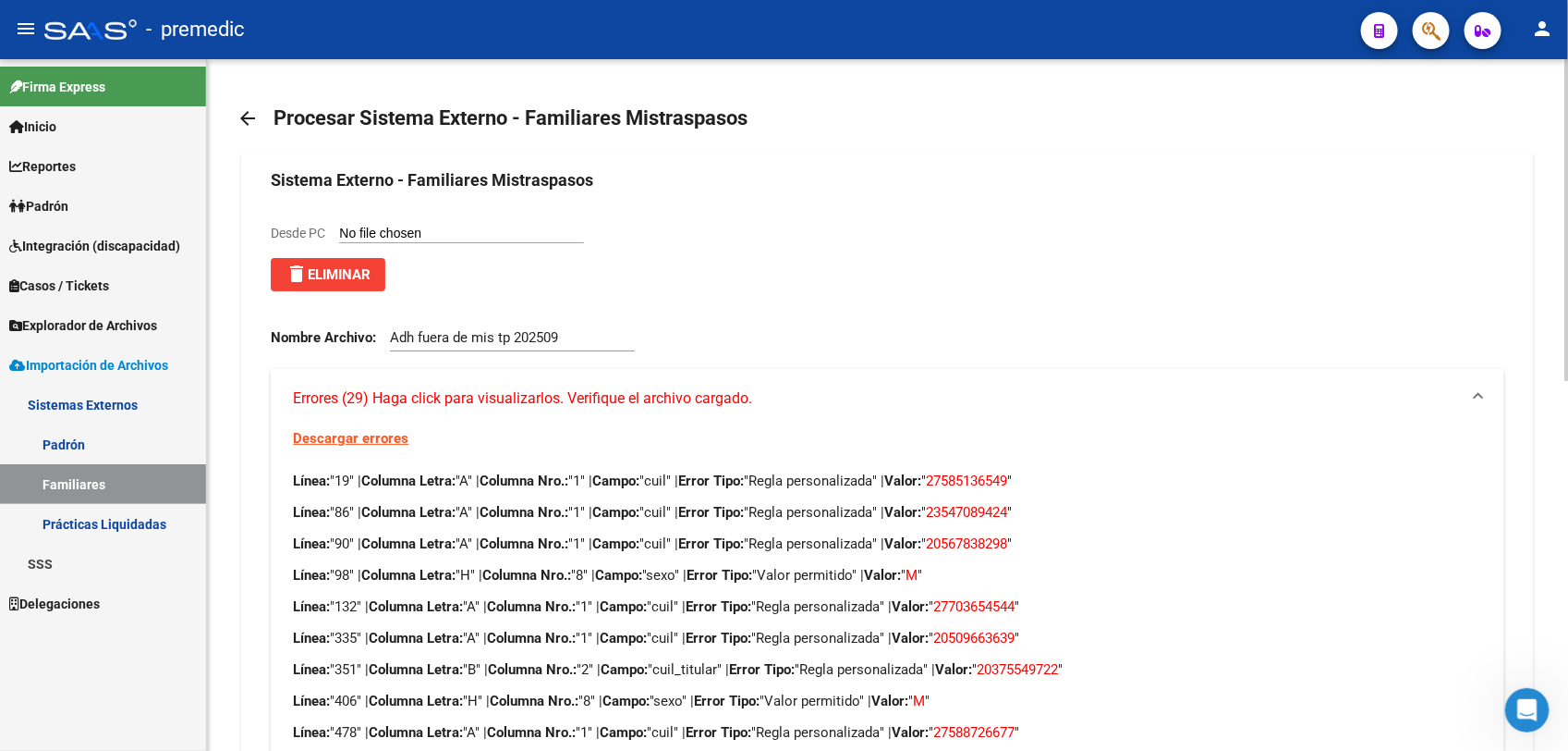
click at [370, 432] on link "Descargar errores" at bounding box center [351, 437] width 116 height 16
